Goal: Check status

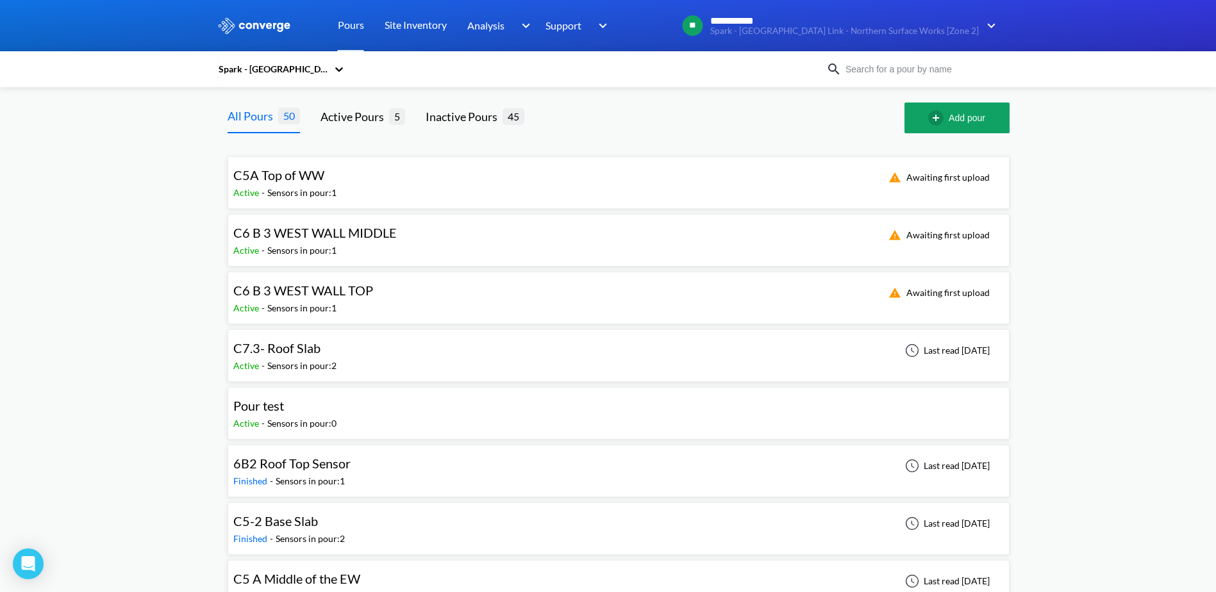
click at [288, 347] on span "C7.3- Roof Slab" at bounding box center [276, 347] width 87 height 15
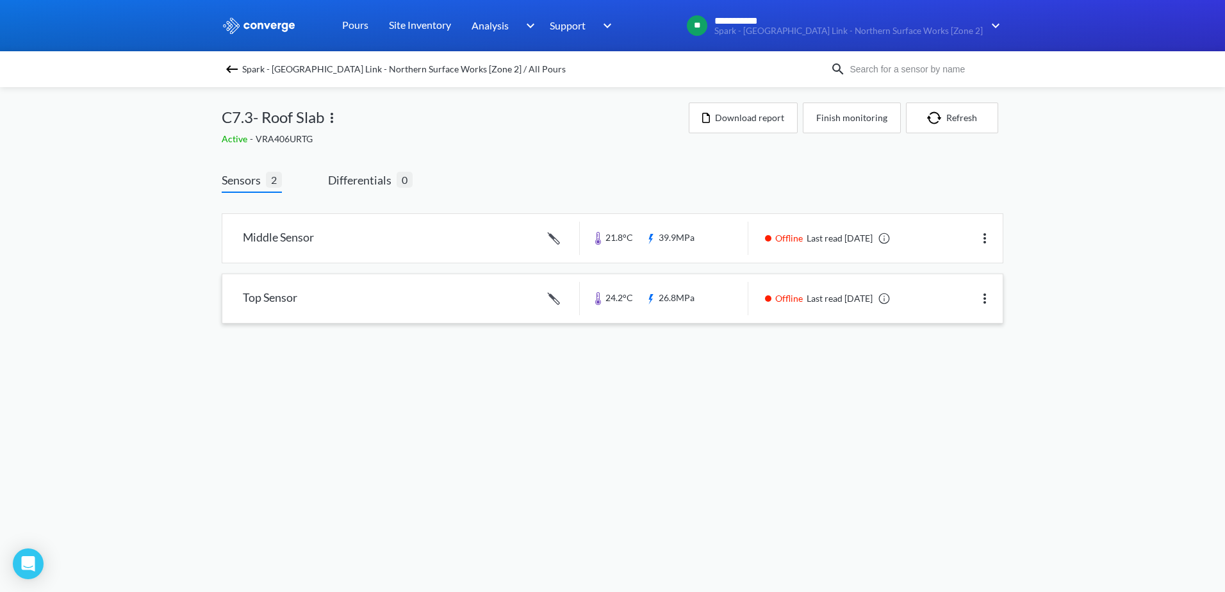
click at [679, 303] on link at bounding box center [612, 298] width 781 height 49
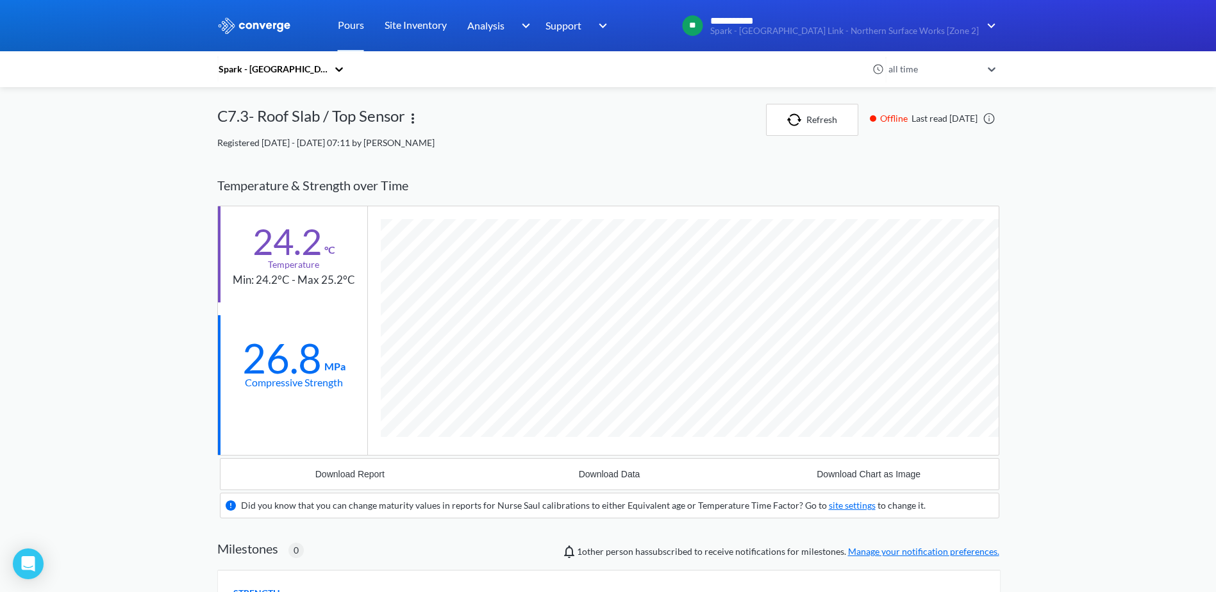
click at [340, 66] on icon at bounding box center [339, 69] width 13 height 13
click at [415, 128] on div at bounding box center [412, 120] width 15 height 32
click at [358, 119] on div "C7.3- Roof Slab / Top Sensor" at bounding box center [311, 120] width 188 height 32
click at [276, 114] on div "C7.3- Roof Slab / Top Sensor" at bounding box center [311, 120] width 188 height 32
